Goal: Task Accomplishment & Management: Use online tool/utility

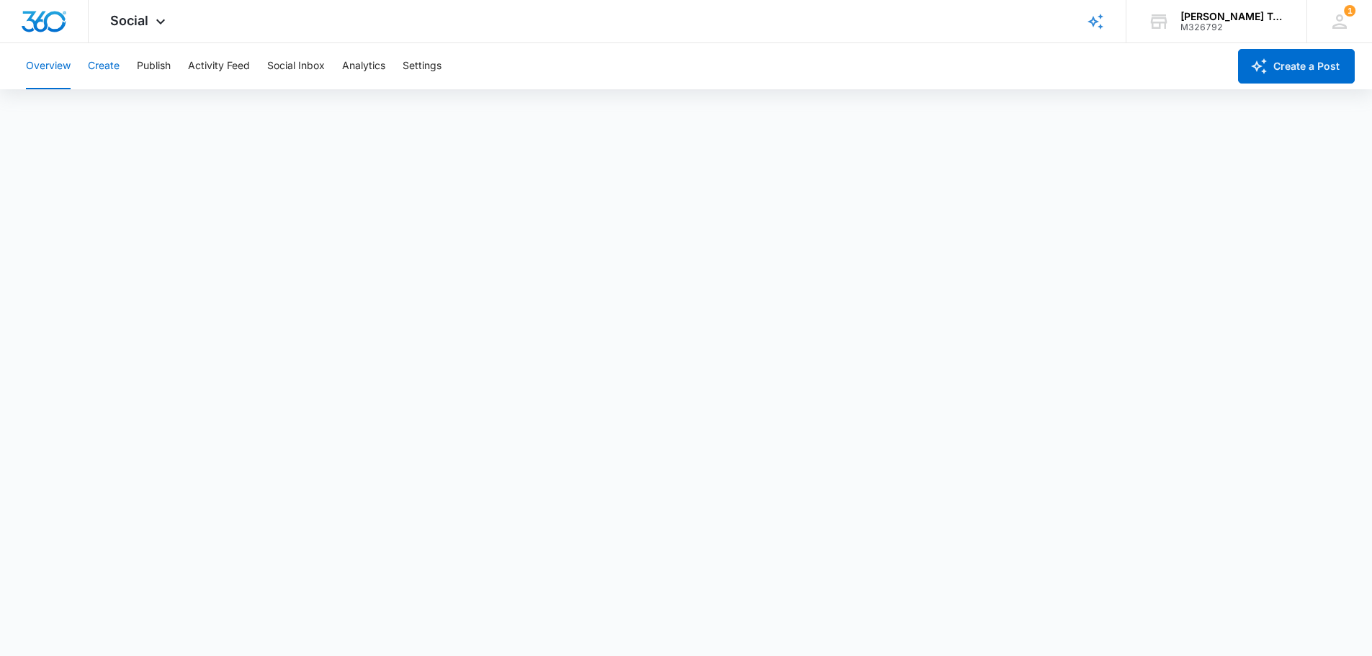
click at [93, 68] on button "Create" at bounding box center [104, 66] width 32 height 46
click at [58, 72] on button "Overview" at bounding box center [48, 66] width 45 height 46
click at [176, 17] on div "Social Apps Reputation Forms CRM Email Social Payments POS Content Ads Intellig…" at bounding box center [140, 21] width 102 height 42
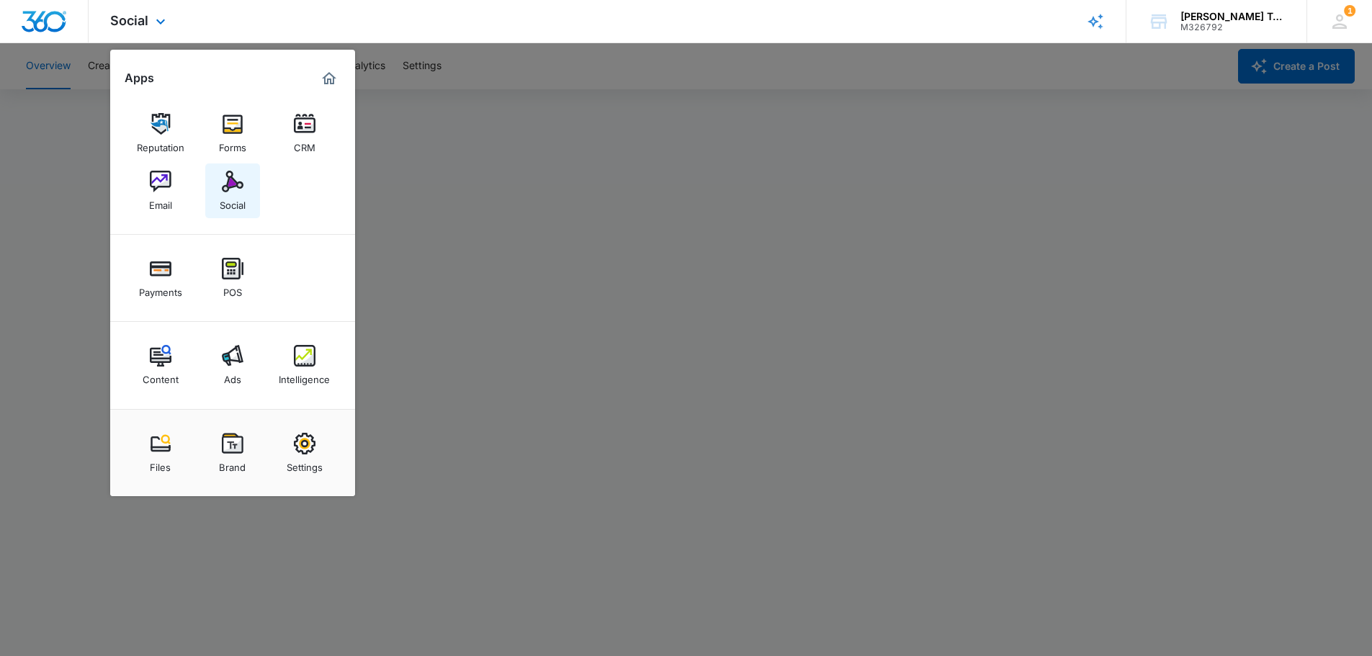
click at [241, 187] on img at bounding box center [233, 182] width 22 height 22
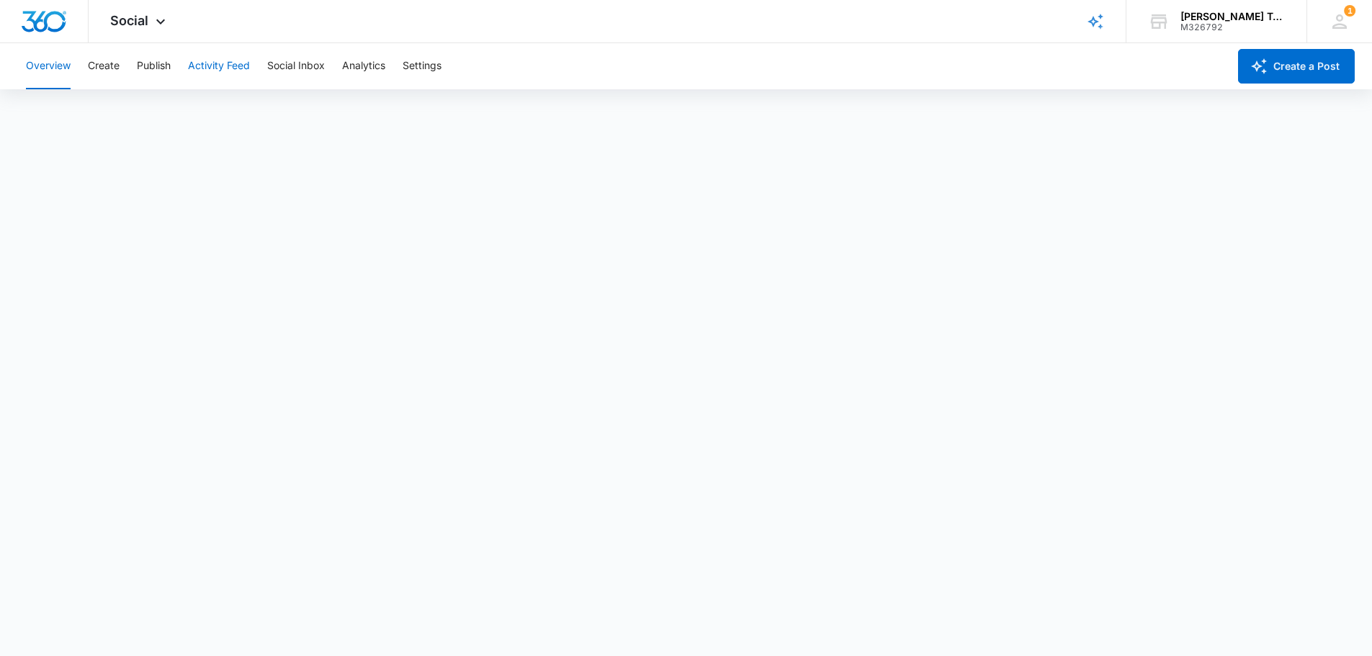
click at [201, 61] on button "Activity Feed" at bounding box center [219, 66] width 62 height 46
click at [285, 67] on button "Social Inbox" at bounding box center [296, 66] width 58 height 46
click at [361, 67] on button "Analytics" at bounding box center [363, 66] width 43 height 46
